Goal: Find specific page/section

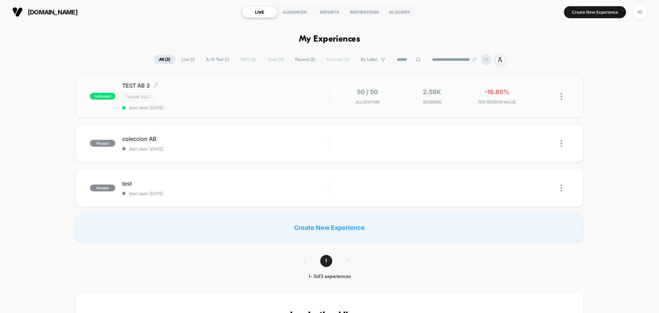
click at [193, 88] on div "TEST AB 3 Click to edit experience details Click to edit experience details The…" at bounding box center [225, 96] width 207 height 28
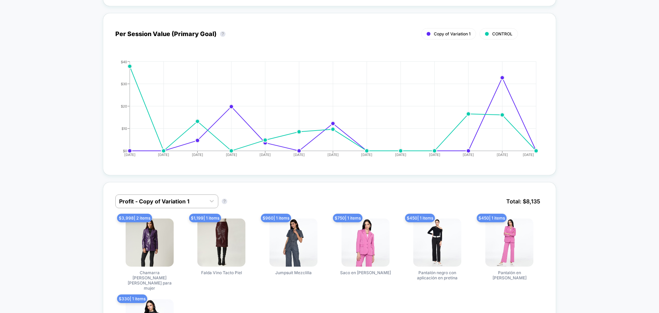
scroll to position [371, 0]
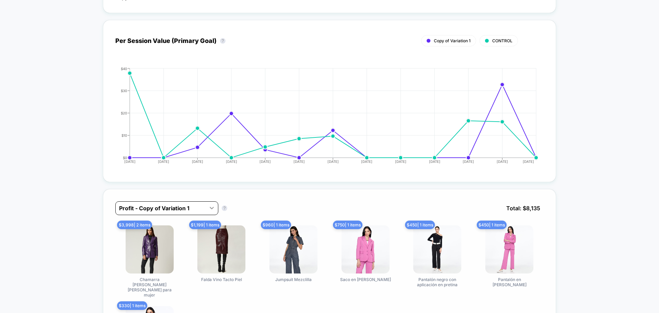
click at [213, 206] on icon at bounding box center [211, 207] width 7 height 7
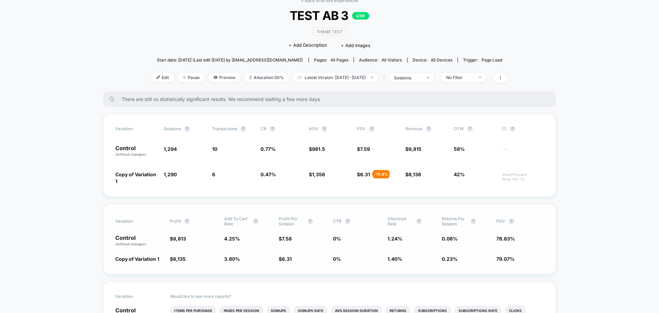
scroll to position [0, 0]
